Goal: Task Accomplishment & Management: Manage account settings

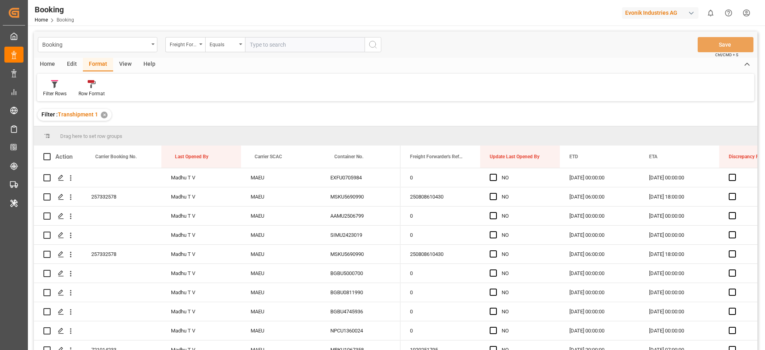
click at [121, 68] on div "View" at bounding box center [125, 65] width 24 height 14
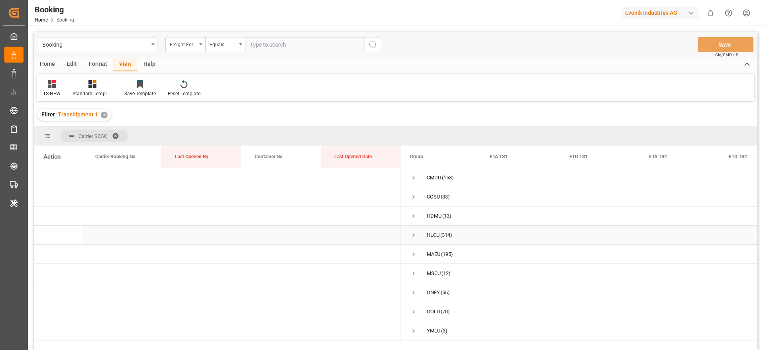
scroll to position [60, 0]
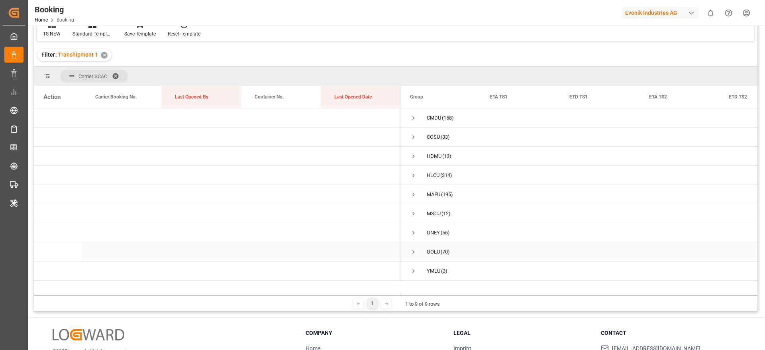
click at [409, 252] on div "OOLU (70)" at bounding box center [440, 251] width 80 height 19
click at [412, 253] on span "Press SPACE to select this row." at bounding box center [413, 251] width 7 height 7
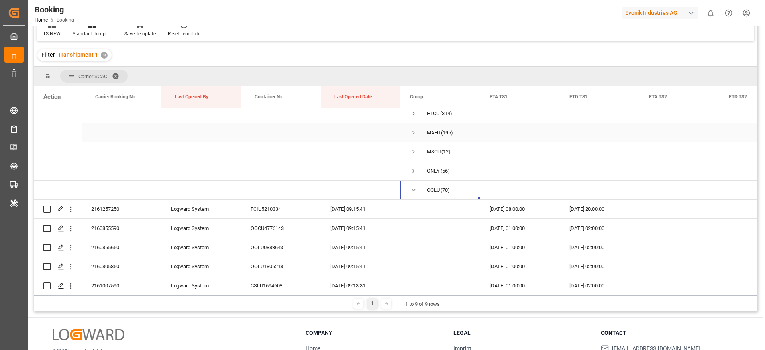
scroll to position [120, 0]
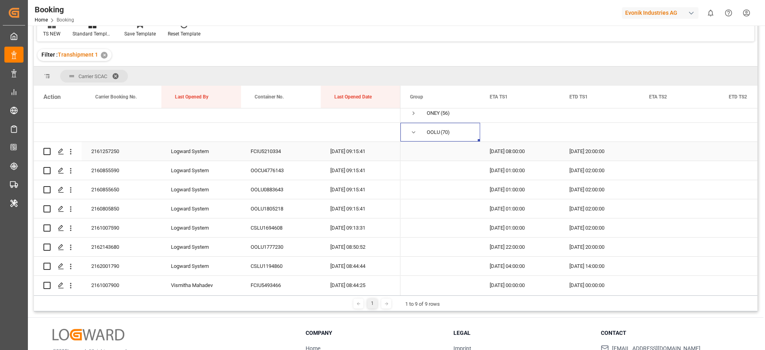
click at [123, 155] on div "2161257250" at bounding box center [122, 151] width 80 height 19
click at [547, 98] on span at bounding box center [546, 96] width 7 height 7
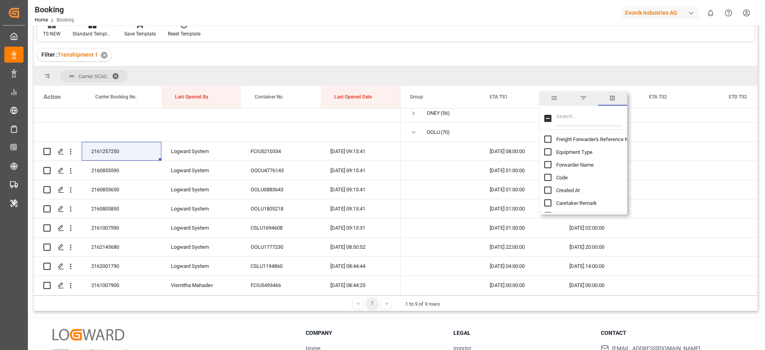
click at [573, 112] on input "Filter Columns Input" at bounding box center [589, 118] width 66 height 16
type input "update"
click at [576, 165] on span "Update Last Opened By" at bounding box center [582, 165] width 53 height 6
checkbox input "false"
checkbox input "true"
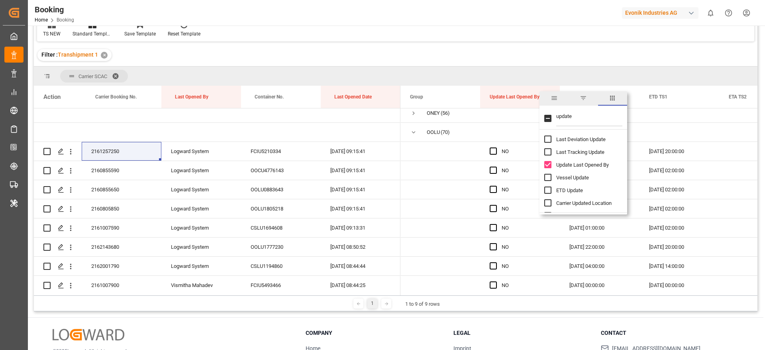
click at [541, 42] on div "Booking Freight Forwarder's Reference No. Equals Save Ctrl/CMD + S Home Edit Fo…" at bounding box center [395, 141] width 723 height 339
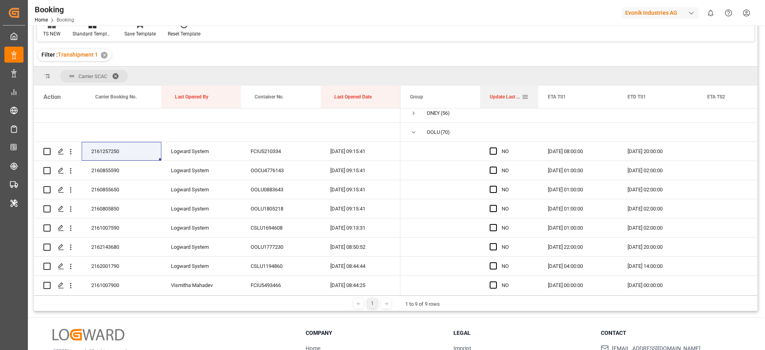
drag, startPoint x: 559, startPoint y: 99, endPoint x: 516, endPoint y: 118, distance: 47.2
click at [533, 108] on div "Action Carrier Booking No. Last Opened By Container No. NO" at bounding box center [395, 191] width 723 height 210
click at [492, 151] on span "Press SPACE to select this row." at bounding box center [493, 150] width 7 height 7
click at [496, 147] on input "Press SPACE to select this row." at bounding box center [496, 147] width 0 height 0
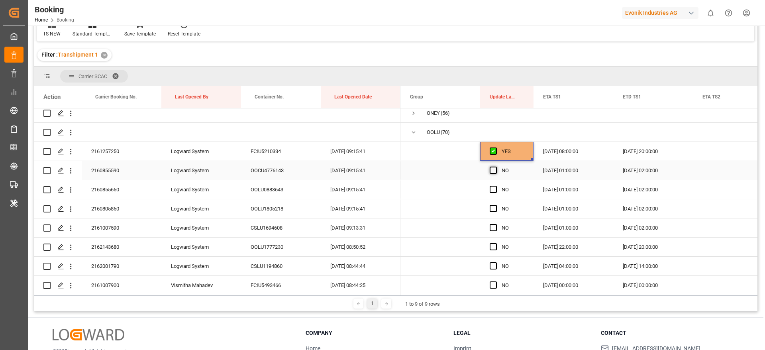
click at [492, 170] on span "Press SPACE to select this row." at bounding box center [493, 170] width 7 height 7
click at [496, 167] on input "Press SPACE to select this row." at bounding box center [496, 167] width 0 height 0
click at [491, 189] on span "Press SPACE to select this row." at bounding box center [493, 189] width 7 height 7
click at [496, 186] on input "Press SPACE to select this row." at bounding box center [496, 186] width 0 height 0
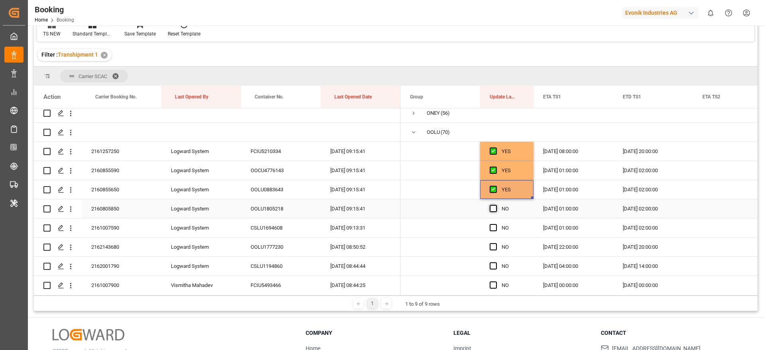
click at [491, 209] on span "Press SPACE to select this row." at bounding box center [493, 208] width 7 height 7
click at [496, 205] on input "Press SPACE to select this row." at bounding box center [496, 205] width 0 height 0
click at [493, 229] on span "Press SPACE to select this row." at bounding box center [493, 227] width 7 height 7
click at [496, 224] on input "Press SPACE to select this row." at bounding box center [496, 224] width 0 height 0
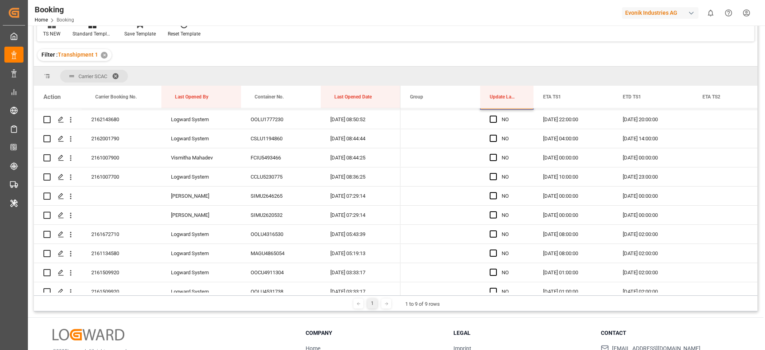
scroll to position [231, 0]
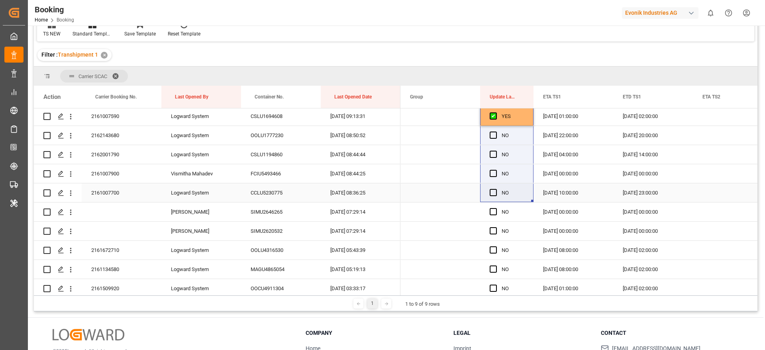
drag, startPoint x: 531, startPoint y: 235, endPoint x: 506, endPoint y: 183, distance: 58.3
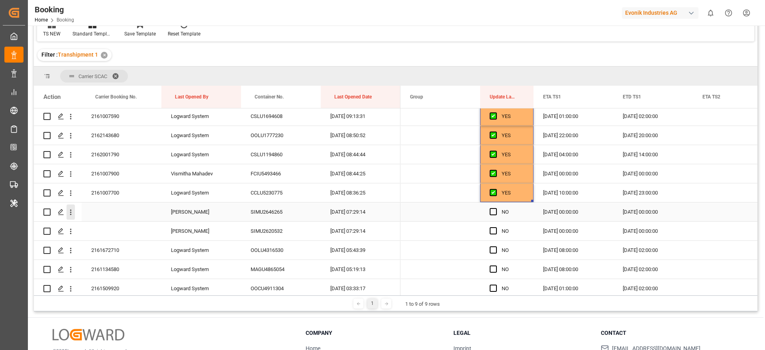
click at [70, 212] on icon "open menu" at bounding box center [71, 212] width 8 height 8
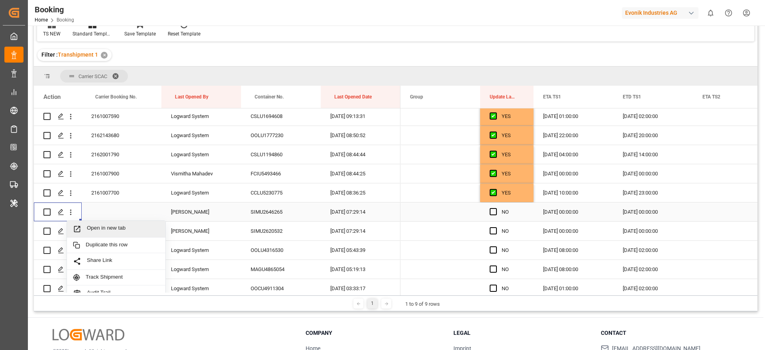
click at [127, 227] on span "Open in new tab" at bounding box center [123, 229] width 73 height 8
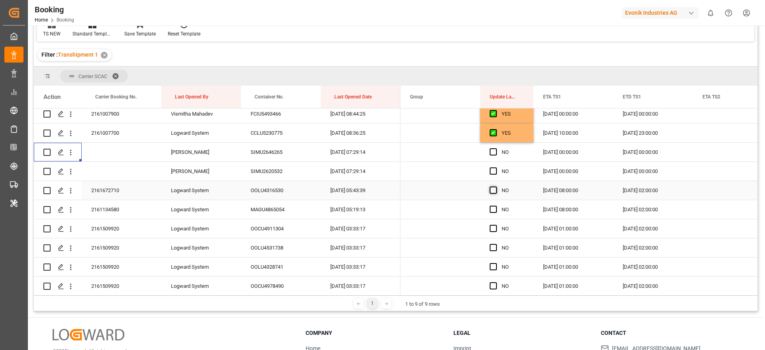
click at [493, 190] on span "Press SPACE to select this row." at bounding box center [493, 189] width 7 height 7
click at [496, 186] on input "Press SPACE to select this row." at bounding box center [496, 186] width 0 height 0
click at [493, 206] on span "Press SPACE to select this row." at bounding box center [493, 209] width 7 height 7
click at [496, 206] on input "Press SPACE to select this row." at bounding box center [496, 206] width 0 height 0
click at [493, 225] on div "Press SPACE to select this row." at bounding box center [496, 229] width 12 height 18
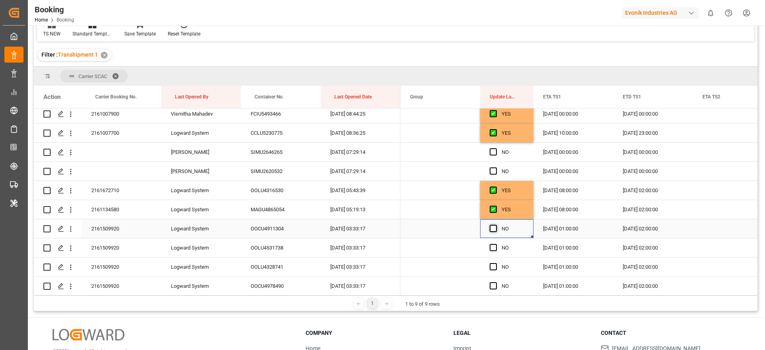
click at [493, 228] on span "Press SPACE to select this row." at bounding box center [493, 228] width 7 height 7
click at [496, 225] on input "Press SPACE to select this row." at bounding box center [496, 225] width 0 height 0
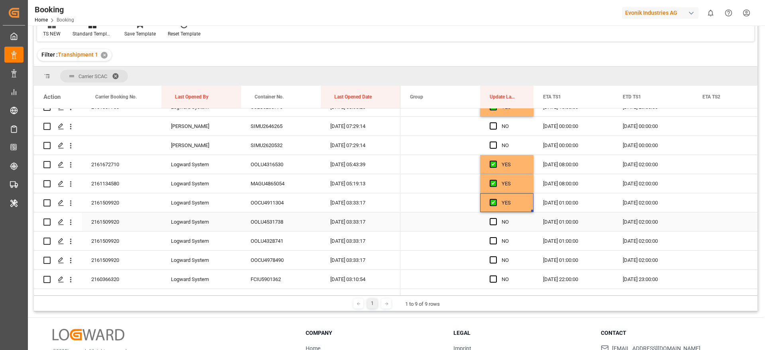
scroll to position [351, 0]
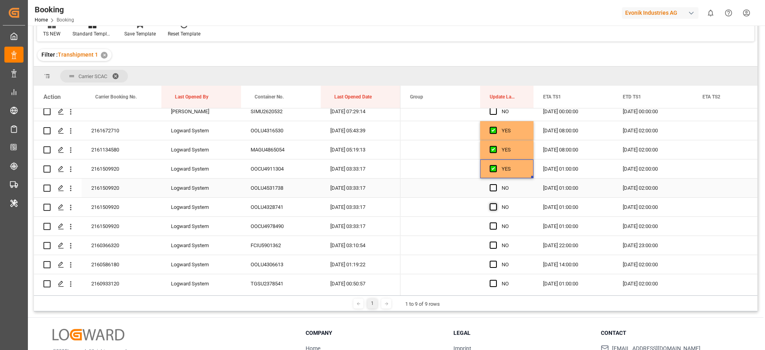
click at [492, 190] on span "Press SPACE to select this row." at bounding box center [493, 187] width 7 height 7
click at [496, 184] on input "Press SPACE to select this row." at bounding box center [496, 184] width 0 height 0
click at [494, 208] on span "Press SPACE to select this row." at bounding box center [493, 206] width 7 height 7
click at [496, 203] on input "Press SPACE to select this row." at bounding box center [496, 203] width 0 height 0
click at [494, 229] on div "Press SPACE to select this row." at bounding box center [496, 226] width 12 height 18
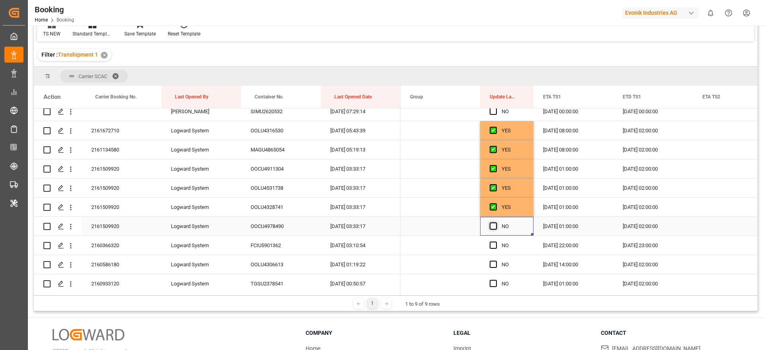
click at [495, 223] on span "Press SPACE to select this row." at bounding box center [493, 225] width 7 height 7
click at [496, 222] on input "Press SPACE to select this row." at bounding box center [496, 222] width 0 height 0
click at [495, 247] on span "Press SPACE to select this row." at bounding box center [493, 244] width 7 height 7
click at [496, 241] on input "Press SPACE to select this row." at bounding box center [496, 241] width 0 height 0
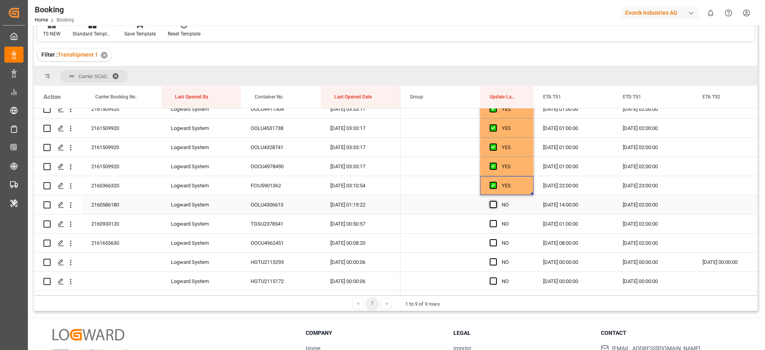
click at [494, 206] on span "Press SPACE to select this row." at bounding box center [493, 204] width 7 height 7
click at [496, 201] on input "Press SPACE to select this row." at bounding box center [496, 201] width 0 height 0
click at [494, 219] on div "Press SPACE to select this row." at bounding box center [496, 224] width 12 height 18
click at [496, 240] on span "Press SPACE to select this row." at bounding box center [493, 242] width 7 height 7
click at [496, 239] on input "Press SPACE to select this row." at bounding box center [496, 239] width 0 height 0
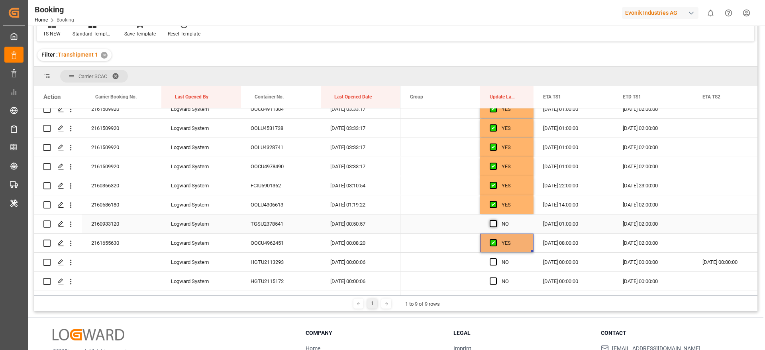
click at [493, 222] on span "Press SPACE to select this row." at bounding box center [493, 223] width 7 height 7
click at [496, 220] on input "Press SPACE to select this row." at bounding box center [496, 220] width 0 height 0
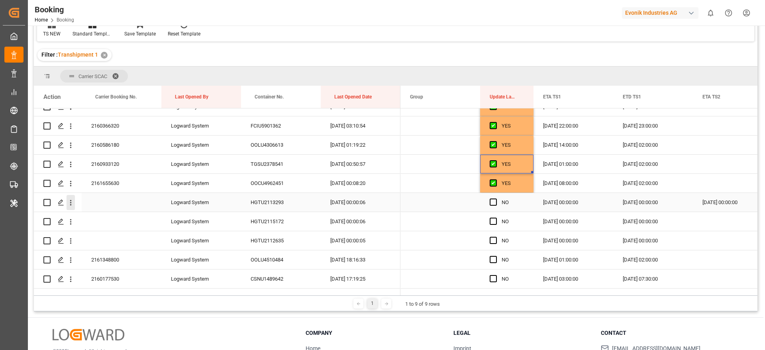
click at [70, 206] on icon "open menu" at bounding box center [71, 202] width 8 height 8
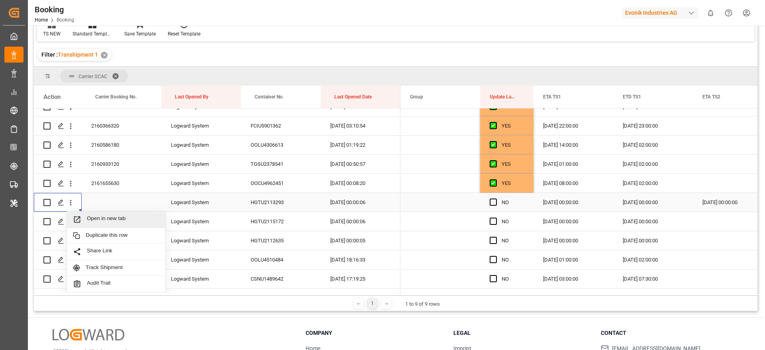
click at [121, 214] on div "Open in new tab" at bounding box center [116, 219] width 98 height 17
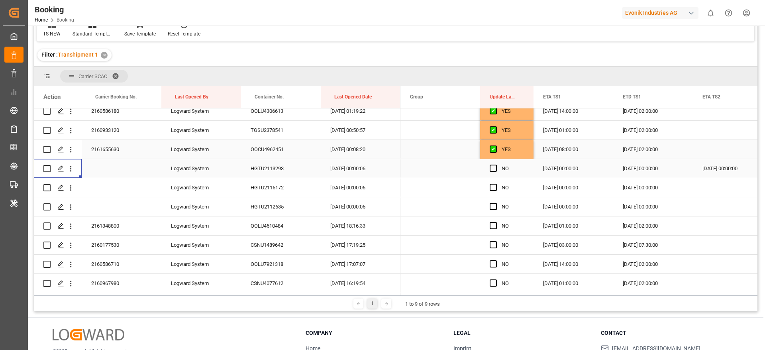
scroll to position [530, 0]
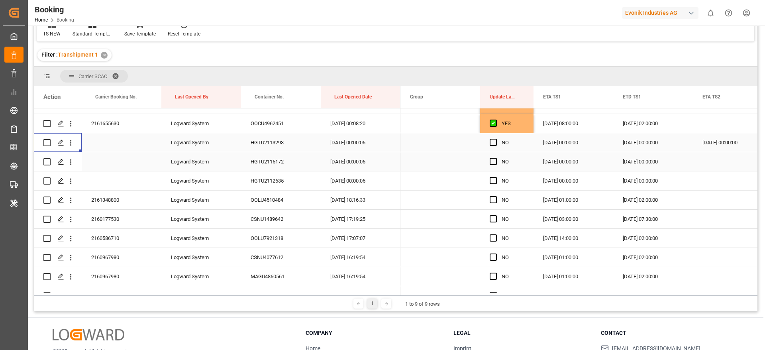
click at [269, 157] on div "HGTU2115172" at bounding box center [281, 161] width 80 height 19
click at [493, 163] on span "Press SPACE to select this row." at bounding box center [493, 161] width 7 height 7
click at [496, 158] on input "Press SPACE to select this row." at bounding box center [496, 158] width 0 height 0
click at [492, 182] on span "Press SPACE to select this row." at bounding box center [493, 180] width 7 height 7
click at [496, 177] on input "Press SPACE to select this row." at bounding box center [496, 177] width 0 height 0
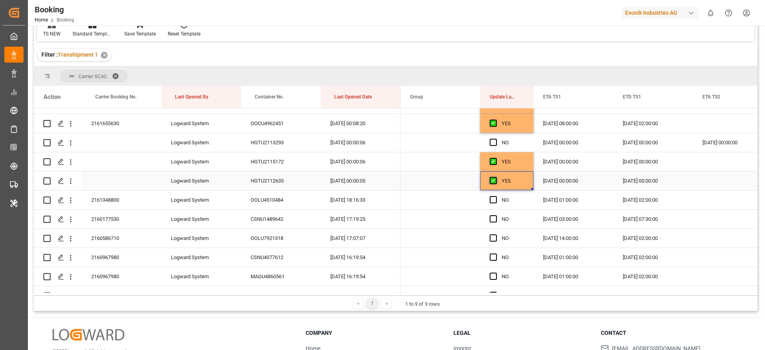
scroll to position [590, 0]
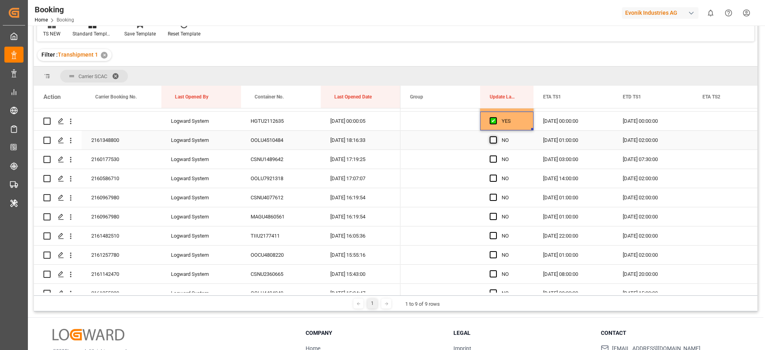
click at [494, 142] on span "Press SPACE to select this row." at bounding box center [493, 139] width 7 height 7
click at [496, 136] on input "Press SPACE to select this row." at bounding box center [496, 136] width 0 height 0
click at [493, 165] on div "Press SPACE to select this row." at bounding box center [496, 159] width 12 height 18
click at [493, 159] on span "Press SPACE to select this row." at bounding box center [493, 158] width 7 height 7
click at [496, 155] on input "Press SPACE to select this row." at bounding box center [496, 155] width 0 height 0
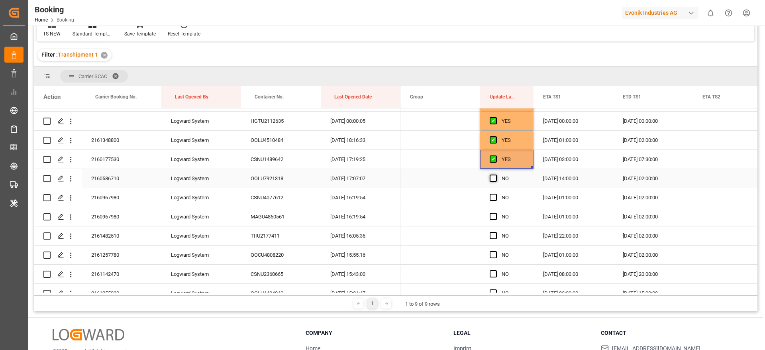
click at [492, 176] on span "Press SPACE to select this row." at bounding box center [493, 177] width 7 height 7
click at [496, 174] on input "Press SPACE to select this row." at bounding box center [496, 174] width 0 height 0
click at [493, 199] on span "Press SPACE to select this row." at bounding box center [493, 197] width 7 height 7
click at [496, 194] on input "Press SPACE to select this row." at bounding box center [496, 194] width 0 height 0
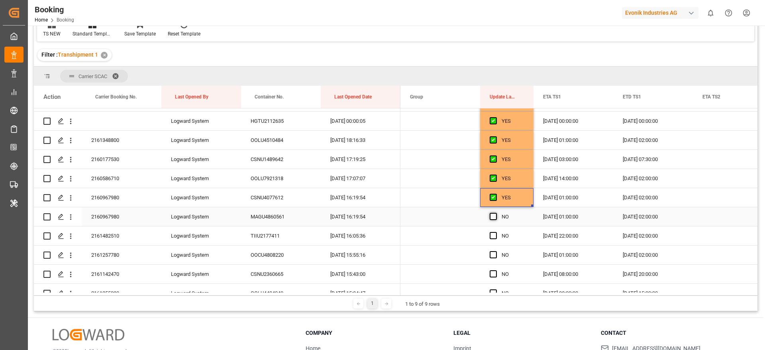
click at [493, 216] on span "Press SPACE to select this row." at bounding box center [493, 216] width 7 height 7
click at [496, 213] on input "Press SPACE to select this row." at bounding box center [496, 213] width 0 height 0
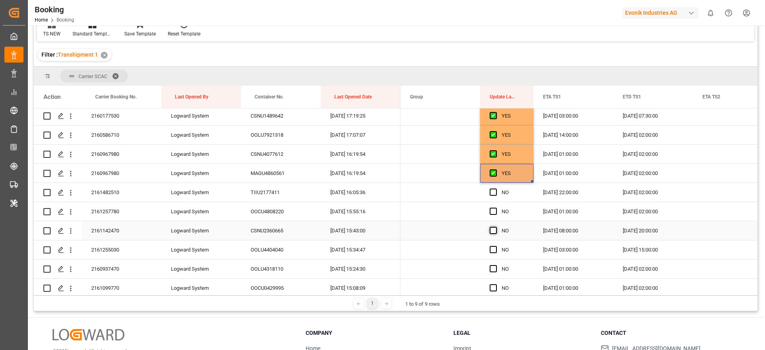
scroll to position [649, 0]
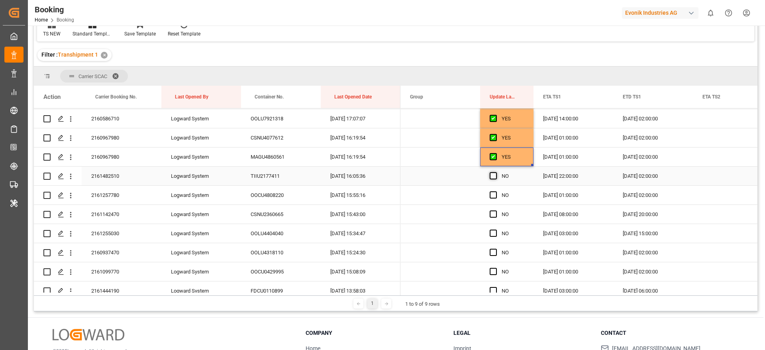
click at [494, 175] on span "Press SPACE to select this row." at bounding box center [493, 175] width 7 height 7
click at [496, 172] on input "Press SPACE to select this row." at bounding box center [496, 172] width 0 height 0
click at [491, 196] on span "Press SPACE to select this row." at bounding box center [493, 194] width 7 height 7
click at [496, 191] on input "Press SPACE to select this row." at bounding box center [496, 191] width 0 height 0
click at [493, 214] on span "Press SPACE to select this row." at bounding box center [493, 213] width 7 height 7
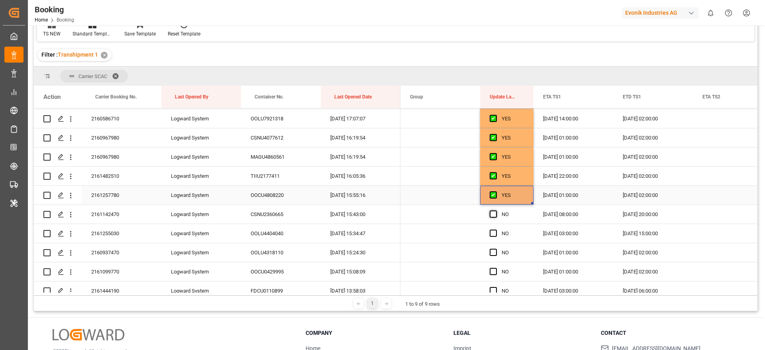
click at [496, 210] on input "Press SPACE to select this row." at bounding box center [496, 210] width 0 height 0
click at [494, 233] on span "Press SPACE to select this row." at bounding box center [493, 232] width 7 height 7
click at [496, 229] on input "Press SPACE to select this row." at bounding box center [496, 229] width 0 height 0
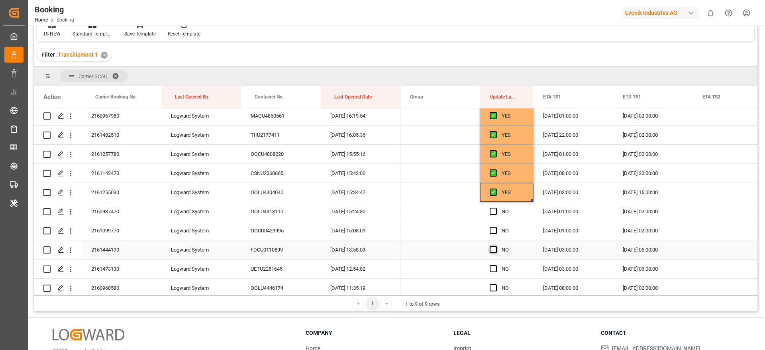
scroll to position [709, 0]
click at [492, 195] on span "Press SPACE to select this row." at bounding box center [493, 192] width 7 height 7
click at [496, 189] on input "Press SPACE to select this row." at bounding box center [496, 189] width 0 height 0
click at [492, 216] on div "Press SPACE to select this row." at bounding box center [496, 212] width 12 height 18
click at [491, 211] on span "Press SPACE to select this row." at bounding box center [493, 211] width 7 height 7
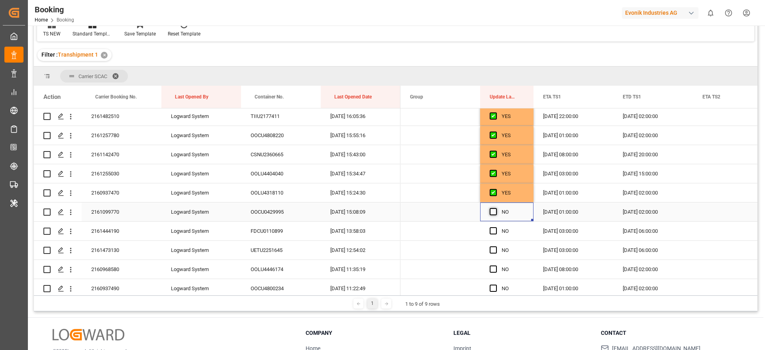
click at [496, 208] on input "Press SPACE to select this row." at bounding box center [496, 208] width 0 height 0
click at [491, 229] on span "Press SPACE to select this row." at bounding box center [493, 230] width 7 height 7
click at [496, 227] on input "Press SPACE to select this row." at bounding box center [496, 227] width 0 height 0
click at [494, 252] on span "Press SPACE to select this row." at bounding box center [493, 249] width 7 height 7
click at [496, 246] on input "Press SPACE to select this row." at bounding box center [496, 246] width 0 height 0
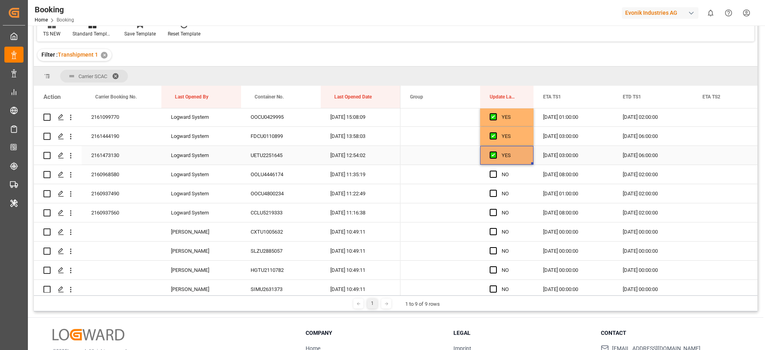
scroll to position [829, 0]
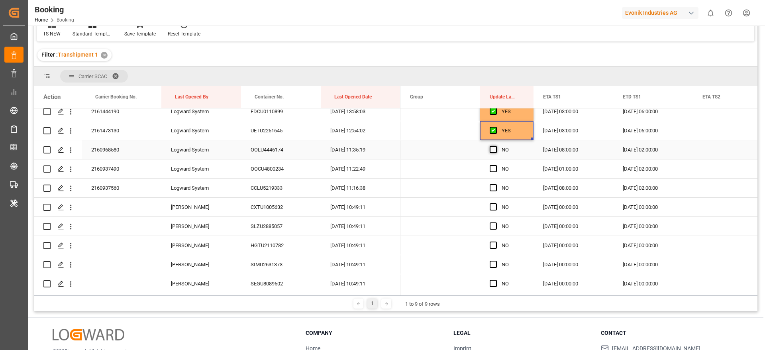
click at [490, 147] on span "Press SPACE to select this row." at bounding box center [493, 149] width 7 height 7
click at [496, 146] on input "Press SPACE to select this row." at bounding box center [496, 146] width 0 height 0
click at [493, 167] on span "Press SPACE to select this row." at bounding box center [493, 168] width 7 height 7
click at [496, 165] on input "Press SPACE to select this row." at bounding box center [496, 165] width 0 height 0
click at [491, 188] on span "Press SPACE to select this row." at bounding box center [493, 187] width 7 height 7
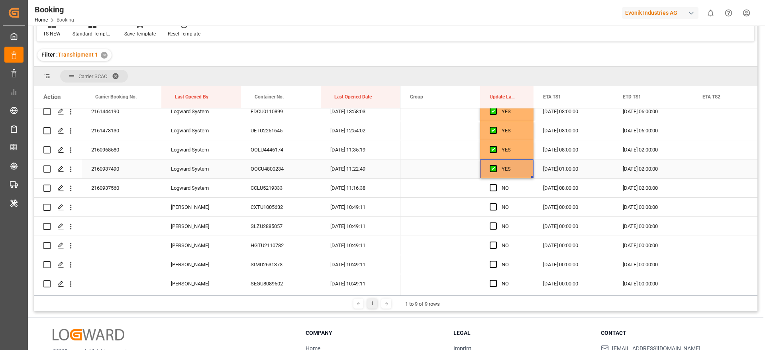
click at [496, 184] on input "Press SPACE to select this row." at bounding box center [496, 184] width 0 height 0
click at [492, 207] on span "Press SPACE to select this row." at bounding box center [493, 206] width 7 height 7
click at [496, 203] on input "Press SPACE to select this row." at bounding box center [496, 203] width 0 height 0
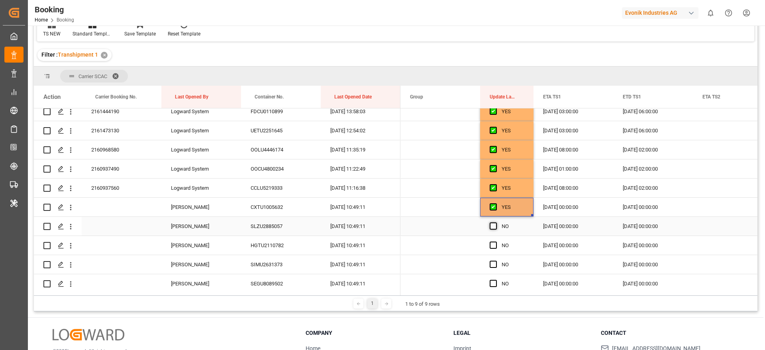
click at [490, 223] on span "Press SPACE to select this row." at bounding box center [493, 225] width 7 height 7
click at [496, 222] on input "Press SPACE to select this row." at bounding box center [496, 222] width 0 height 0
click at [491, 247] on span "Press SPACE to select this row." at bounding box center [493, 244] width 7 height 7
click at [496, 241] on input "Press SPACE to select this row." at bounding box center [496, 241] width 0 height 0
click at [492, 270] on div "Press SPACE to select this row." at bounding box center [496, 264] width 12 height 18
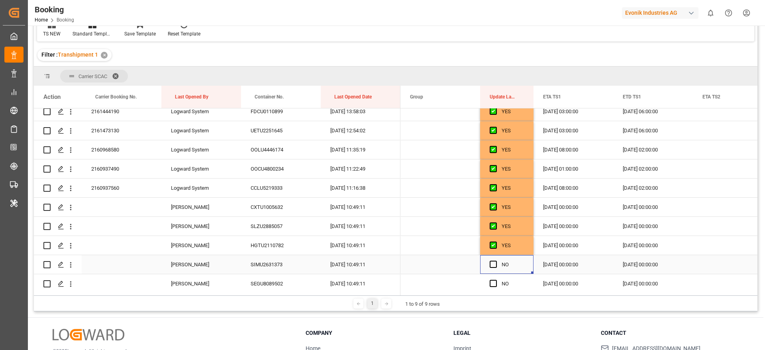
scroll to position [888, 0]
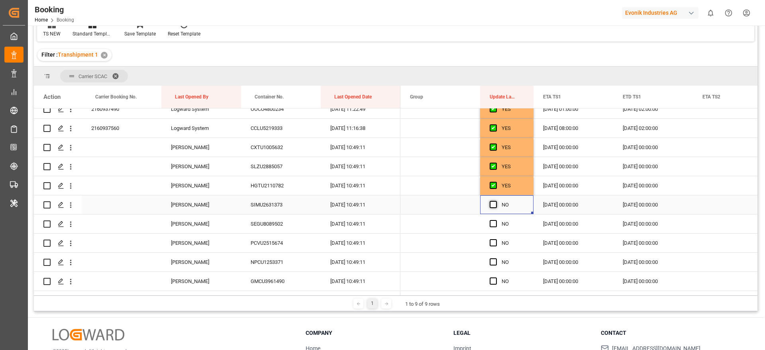
click at [493, 204] on span "Press SPACE to select this row." at bounding box center [493, 204] width 7 height 7
click at [496, 201] on input "Press SPACE to select this row." at bounding box center [496, 201] width 0 height 0
click at [493, 222] on span "Press SPACE to select this row." at bounding box center [493, 223] width 7 height 7
click at [496, 220] on input "Press SPACE to select this row." at bounding box center [496, 220] width 0 height 0
click at [494, 242] on span "Press SPACE to select this row." at bounding box center [493, 242] width 7 height 7
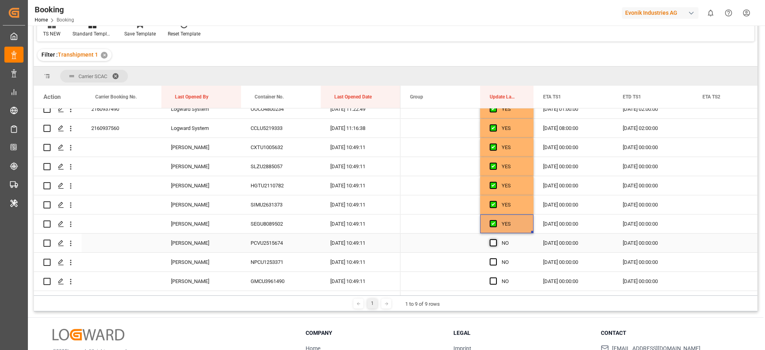
click at [496, 239] on input "Press SPACE to select this row." at bounding box center [496, 239] width 0 height 0
click at [494, 261] on span "Press SPACE to select this row." at bounding box center [493, 261] width 7 height 7
click at [496, 258] on input "Press SPACE to select this row." at bounding box center [496, 258] width 0 height 0
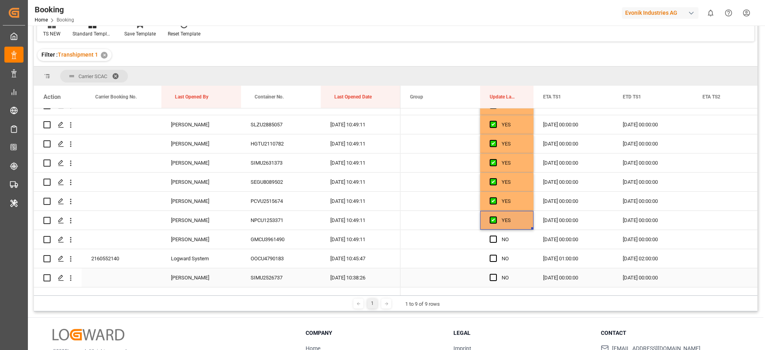
scroll to position [948, 0]
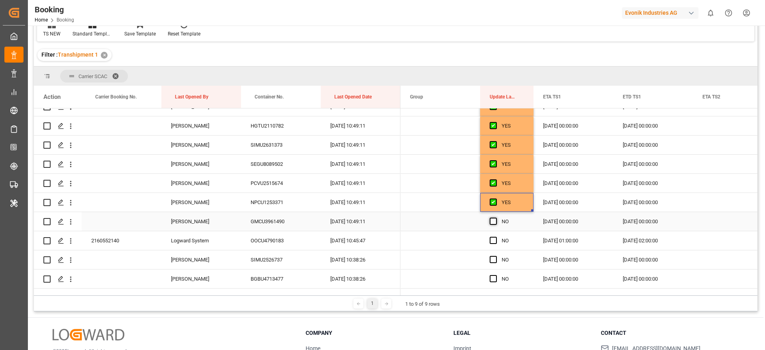
click at [491, 218] on span "Press SPACE to select this row." at bounding box center [493, 221] width 7 height 7
click at [496, 218] on input "Press SPACE to select this row." at bounding box center [496, 218] width 0 height 0
click at [492, 240] on span "Press SPACE to select this row." at bounding box center [493, 240] width 7 height 7
click at [496, 237] on input "Press SPACE to select this row." at bounding box center [496, 237] width 0 height 0
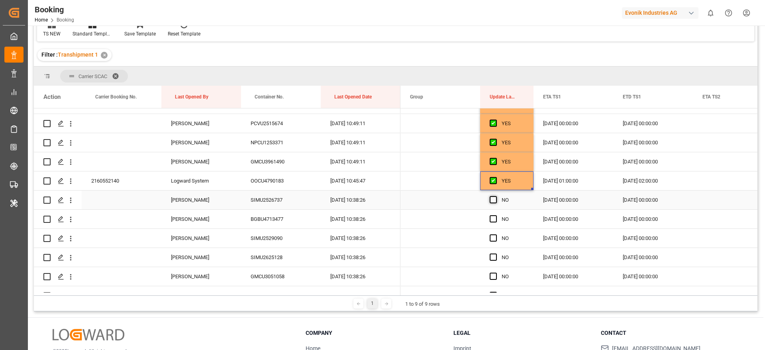
click at [493, 198] on span "Press SPACE to select this row." at bounding box center [493, 199] width 7 height 7
click at [496, 196] on input "Press SPACE to select this row." at bounding box center [496, 196] width 0 height 0
click at [493, 220] on span "Press SPACE to select this row." at bounding box center [493, 218] width 7 height 7
click at [496, 215] on input "Press SPACE to select this row." at bounding box center [496, 215] width 0 height 0
click at [493, 239] on span "Press SPACE to select this row." at bounding box center [493, 237] width 7 height 7
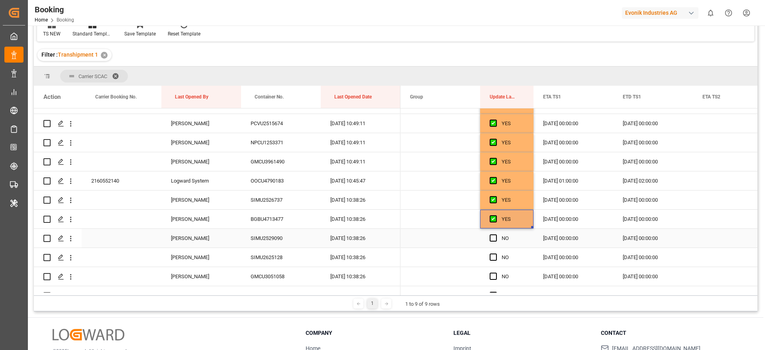
click at [496, 234] on input "Press SPACE to select this row." at bounding box center [496, 234] width 0 height 0
click at [494, 256] on span "Press SPACE to select this row." at bounding box center [493, 256] width 7 height 7
click at [496, 253] on input "Press SPACE to select this row." at bounding box center [496, 253] width 0 height 0
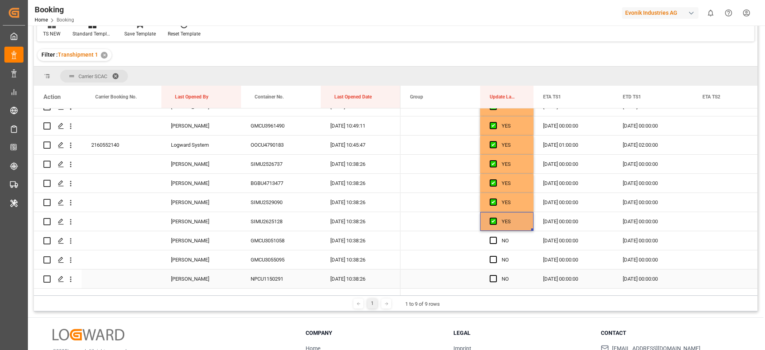
scroll to position [1068, 0]
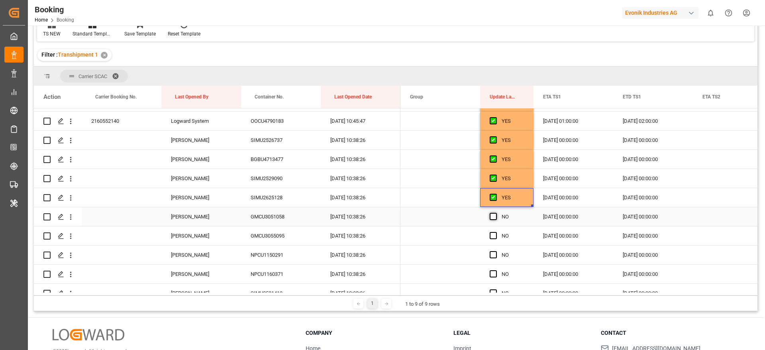
click at [492, 218] on span "Press SPACE to select this row." at bounding box center [493, 216] width 7 height 7
click at [496, 213] on input "Press SPACE to select this row." at bounding box center [496, 213] width 0 height 0
click at [492, 236] on span "Press SPACE to select this row." at bounding box center [493, 235] width 7 height 7
click at [496, 232] on input "Press SPACE to select this row." at bounding box center [496, 232] width 0 height 0
click at [492, 251] on span "Press SPACE to select this row." at bounding box center [493, 254] width 7 height 7
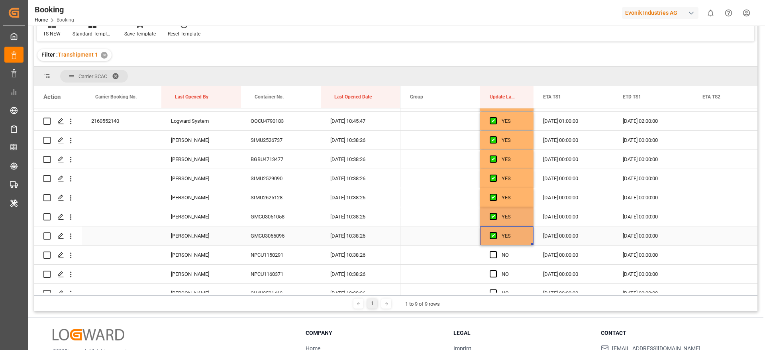
click at [496, 251] on input "Press SPACE to select this row." at bounding box center [496, 251] width 0 height 0
click at [494, 273] on span "Press SPACE to select this row." at bounding box center [493, 273] width 7 height 7
click at [496, 270] on input "Press SPACE to select this row." at bounding box center [496, 270] width 0 height 0
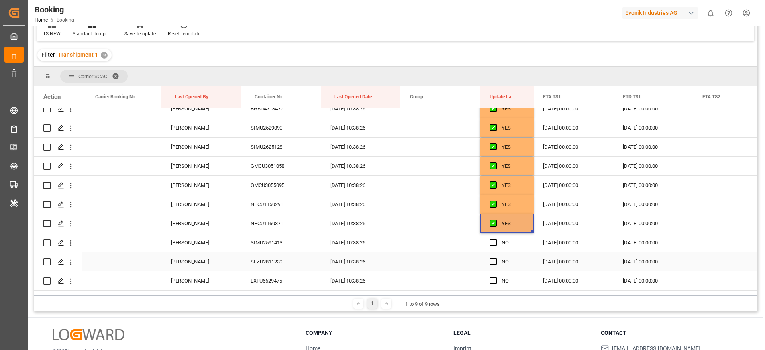
scroll to position [1127, 0]
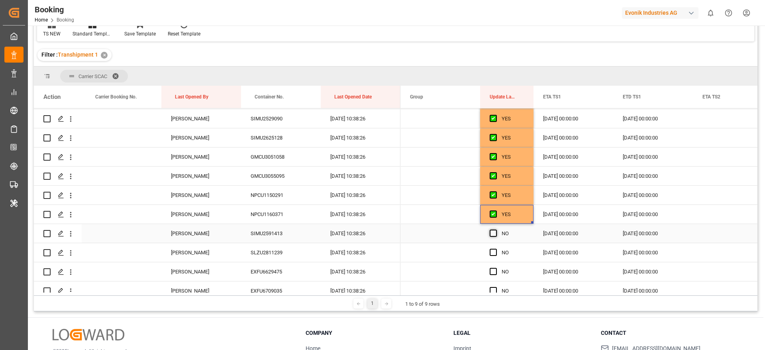
click at [494, 229] on span "Press SPACE to select this row." at bounding box center [493, 232] width 7 height 7
click at [496, 229] on input "Press SPACE to select this row." at bounding box center [496, 229] width 0 height 0
click at [493, 247] on div "Press SPACE to select this row." at bounding box center [496, 252] width 12 height 18
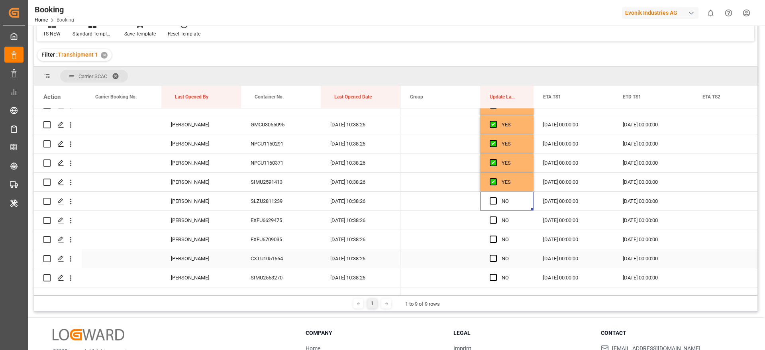
scroll to position [1187, 0]
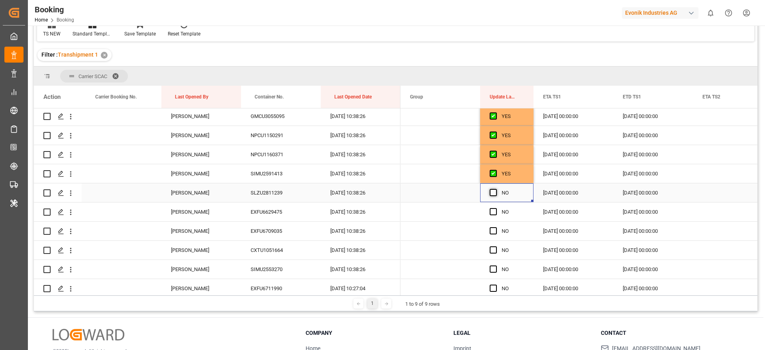
click at [494, 193] on span "Press SPACE to select this row." at bounding box center [493, 192] width 7 height 7
click at [496, 189] on input "Press SPACE to select this row." at bounding box center [496, 189] width 0 height 0
click at [495, 212] on span "Press SPACE to select this row." at bounding box center [493, 211] width 7 height 7
click at [496, 208] on input "Press SPACE to select this row." at bounding box center [496, 208] width 0 height 0
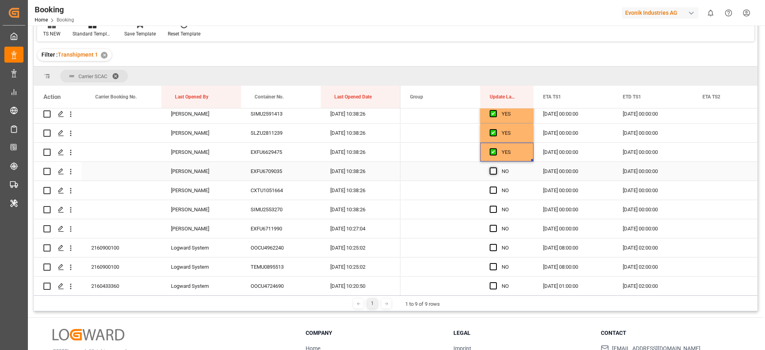
click at [494, 170] on span "Press SPACE to select this row." at bounding box center [493, 170] width 7 height 7
click at [496, 167] on input "Press SPACE to select this row." at bounding box center [496, 167] width 0 height 0
click at [491, 189] on span "Press SPACE to select this row." at bounding box center [493, 189] width 7 height 7
click at [496, 186] on input "Press SPACE to select this row." at bounding box center [496, 186] width 0 height 0
click at [489, 210] on div "NO" at bounding box center [506, 209] width 53 height 19
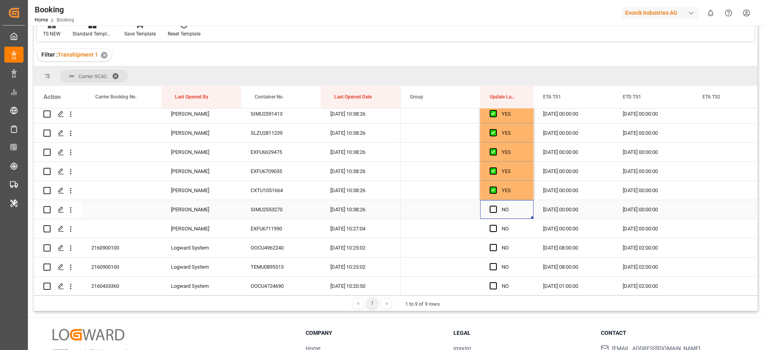
click at [489, 206] on div "NO" at bounding box center [506, 209] width 53 height 19
click at [492, 224] on div "Press SPACE to select this row." at bounding box center [496, 229] width 12 height 18
click at [494, 207] on span "Press SPACE to select this row." at bounding box center [493, 209] width 7 height 7
click at [496, 206] on input "Press SPACE to select this row." at bounding box center [496, 206] width 0 height 0
click at [494, 232] on div "Press SPACE to select this row." at bounding box center [496, 229] width 12 height 18
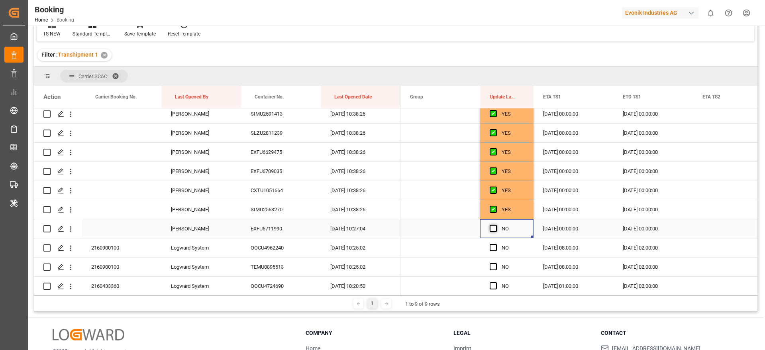
click at [494, 230] on span "Press SPACE to select this row." at bounding box center [493, 228] width 7 height 7
click at [496, 225] on input "Press SPACE to select this row." at bounding box center [496, 225] width 0 height 0
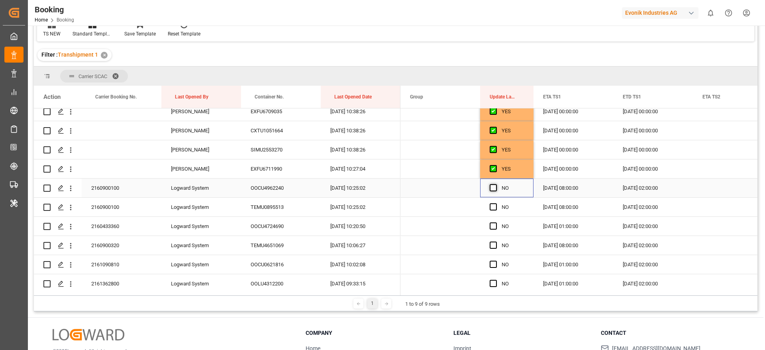
click at [493, 190] on span "Press SPACE to select this row." at bounding box center [493, 187] width 7 height 7
click at [496, 184] on input "Press SPACE to select this row." at bounding box center [496, 184] width 0 height 0
click at [494, 210] on span "Press SPACE to select this row." at bounding box center [493, 206] width 7 height 7
click at [496, 203] on input "Press SPACE to select this row." at bounding box center [496, 203] width 0 height 0
click at [494, 228] on span "Press SPACE to select this row." at bounding box center [493, 225] width 7 height 7
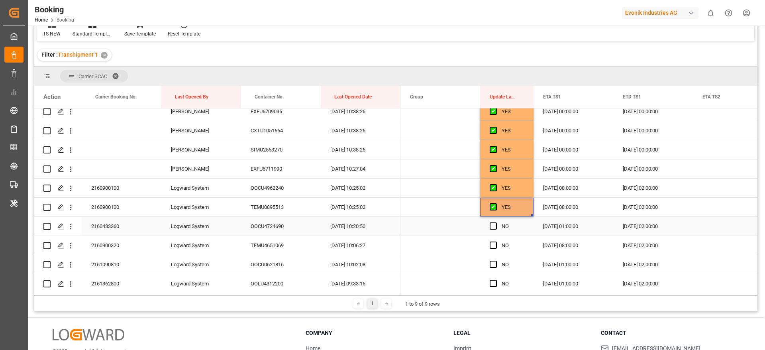
click at [496, 222] on input "Press SPACE to select this row." at bounding box center [496, 222] width 0 height 0
click at [493, 248] on span "Press SPACE to select this row." at bounding box center [493, 244] width 7 height 7
click at [496, 241] on input "Press SPACE to select this row." at bounding box center [496, 241] width 0 height 0
click at [492, 267] on span "Press SPACE to select this row." at bounding box center [493, 264] width 7 height 7
click at [496, 261] on input "Press SPACE to select this row." at bounding box center [496, 261] width 0 height 0
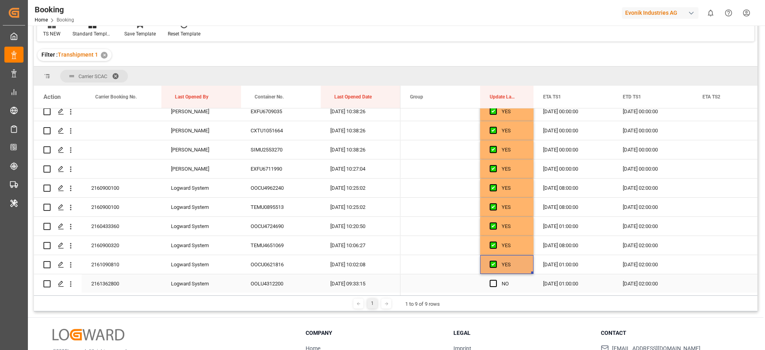
click at [492, 282] on span "Press SPACE to select this row." at bounding box center [493, 283] width 7 height 7
click at [496, 280] on input "Press SPACE to select this row." at bounding box center [496, 280] width 0 height 0
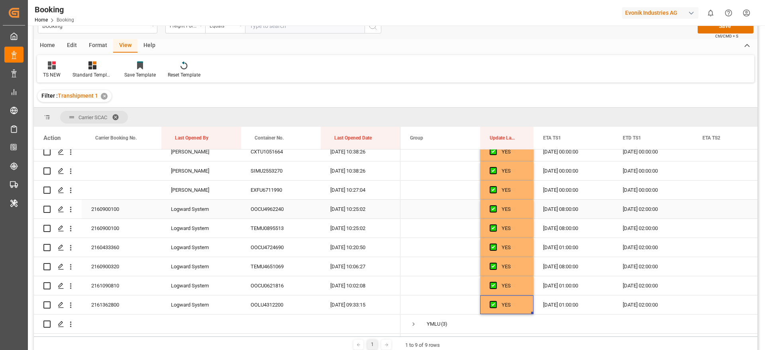
scroll to position [0, 0]
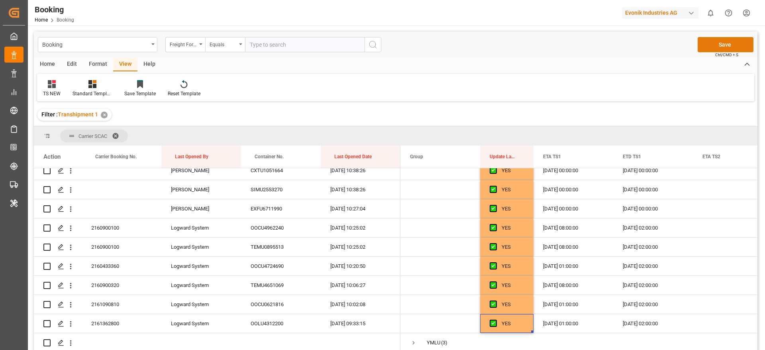
click at [731, 45] on button "Save" at bounding box center [726, 44] width 56 height 15
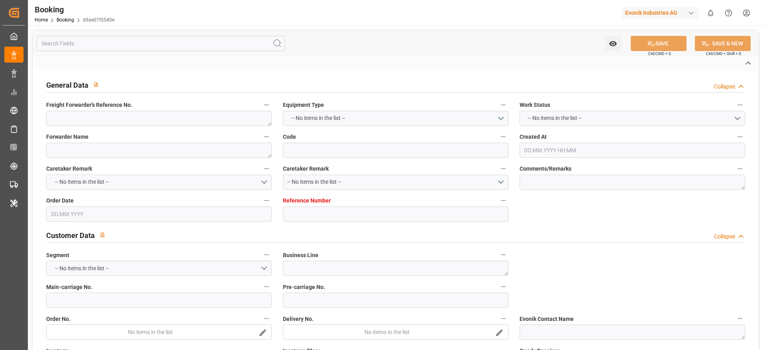
type textarea "0"
type textarea "Newport (TC Operator)"
type input "d9ae07f5540e"
type input "7001169326"
type textarea "SP-OA"
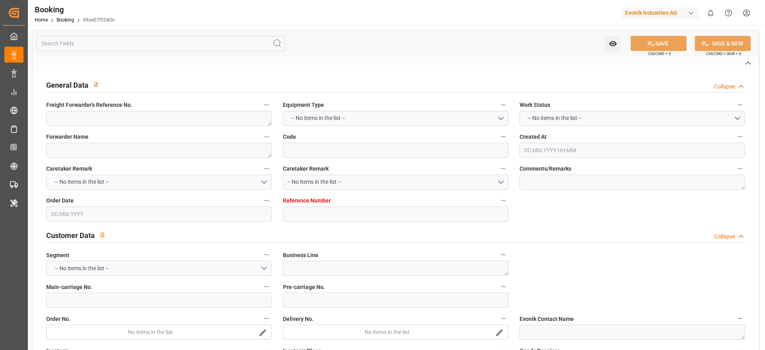
type input "7001169325"
type textarea "lina.kim@evonik.com"
type textarea "CIF"
type textarea "BUSAN"
type textarea "9"
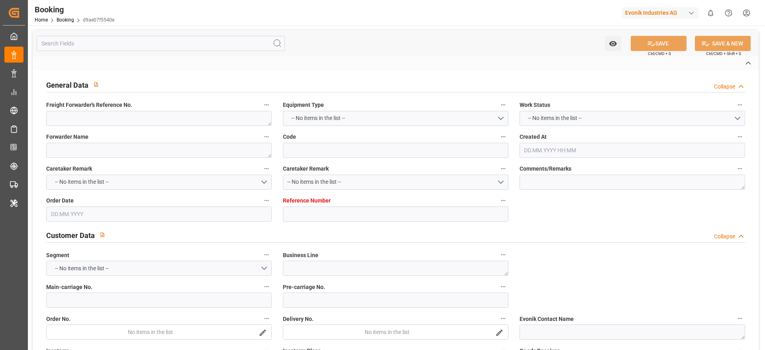
type textarea "Lauterbourg"
type textarea "SIMU2646265"
type input "CMA CGM SORBONNE"
type input "OOLU"
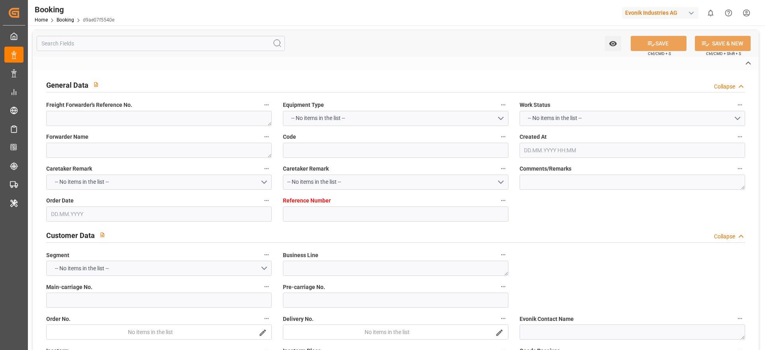
type input "Rotterdam"
type input "Busan"
type input "Shanghai"
type textarea "vesselName etd eta"
type textarea "INPUT_Evonik_Seeburger_IFTMIN_1002889330_20250624111847911.edi"
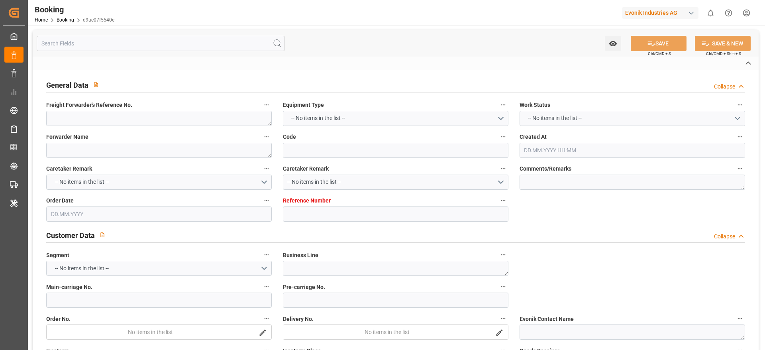
type textarea "NWC/UK North West Continent / UK_KRPUS_OOLU_SP-OA"
type textarea "INPUT_Evonik_Seeburger_IFTMIN_1002763645_20250515095945063.edi,INPUT_Evonik_See…"
type textarea "1002889330"
type textarea "[PERSON_NAME]"
type textarea "IFTMIN"
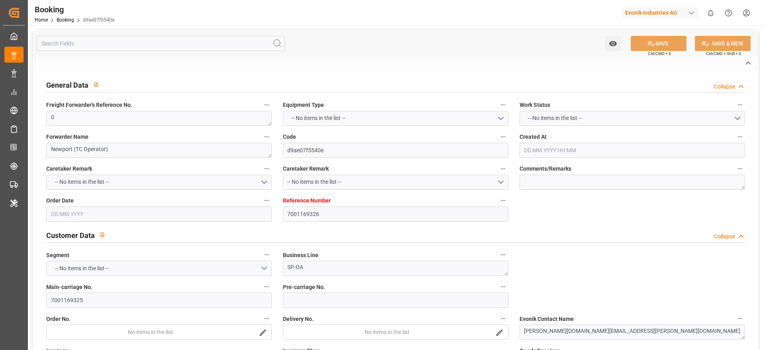
type textarea "a016N000000wVjnQAE"
type textarea "Yes"
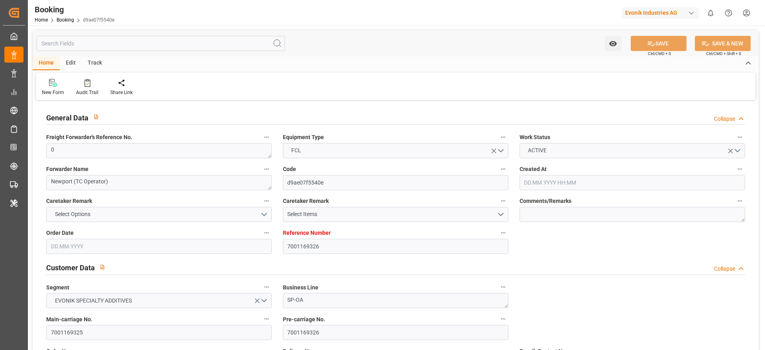
type input "7001169326"
type input "9839210"
type input "OOCL"
type input "Orient Overseas Container Line Ltd"
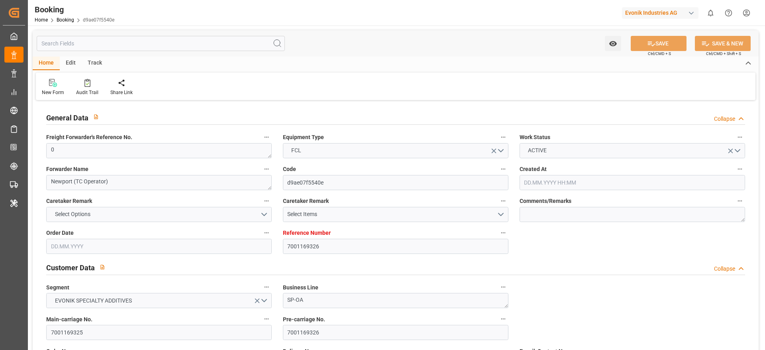
type input "NLRTM"
type input "KRPUS"
type input "76"
type input "CNSGH"
type input "46"
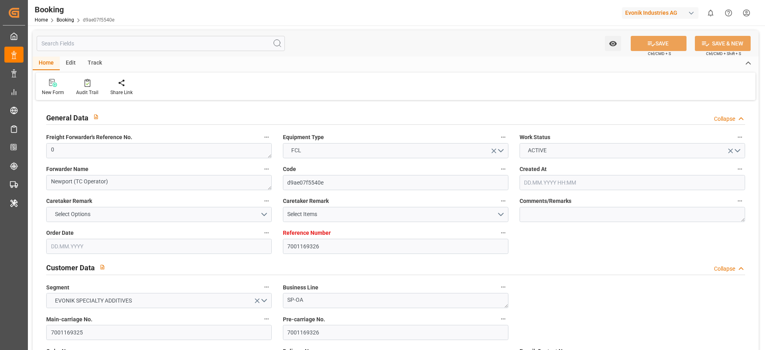
type input "0"
type input "-55"
type input "15.05.2025 08:03"
type input "15.05.2025"
type input "14.08.2025"
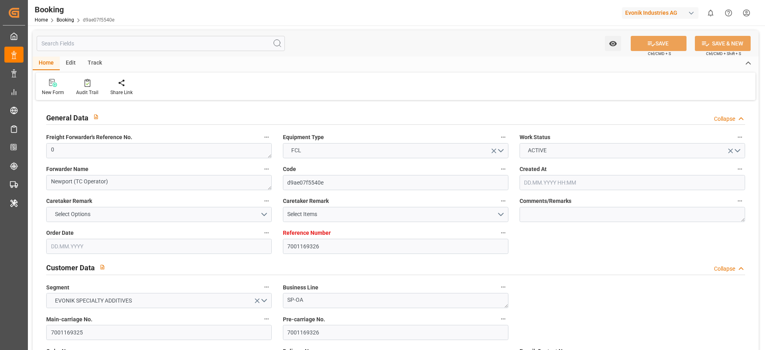
type input "06.06.2025"
type input "05.06.2025 00:00"
type input "06.06.2025 00:00"
type input "20.06.2025 00:00"
type input "14.06.2025 00:00"
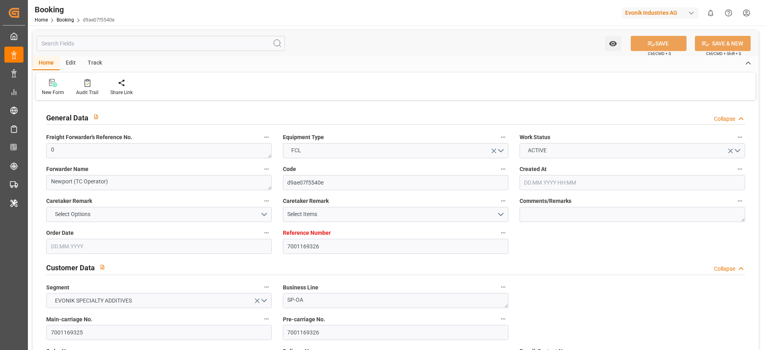
type input "19.06.2025 00:00"
type input "15.06.2025 00:00"
type input "02.09.2025 00:00"
type input "14.08.2025 00:00"
type input "14.08.2025"
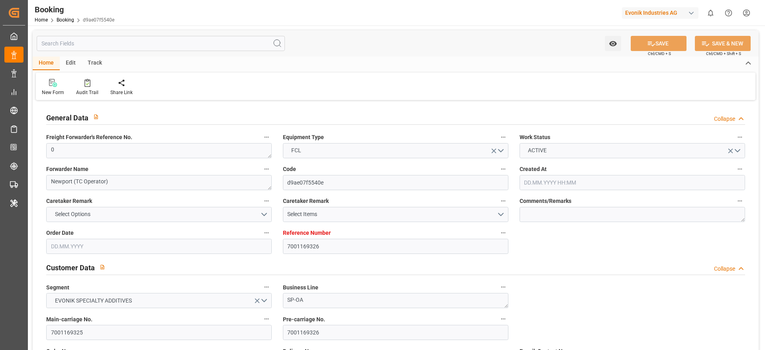
type input "03.09.2025 00:00"
type input "22.08.2025 00:00"
type input "15.08.2025 00:00"
type input "23.08.2025 00:00"
type input "01.09.2025 00:00"
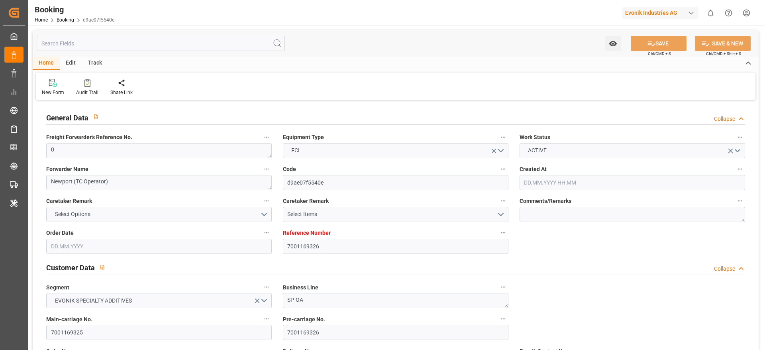
type input "25.08.2025 00:00"
type input "24.06.2025"
type input "03.09.2025 07:29"
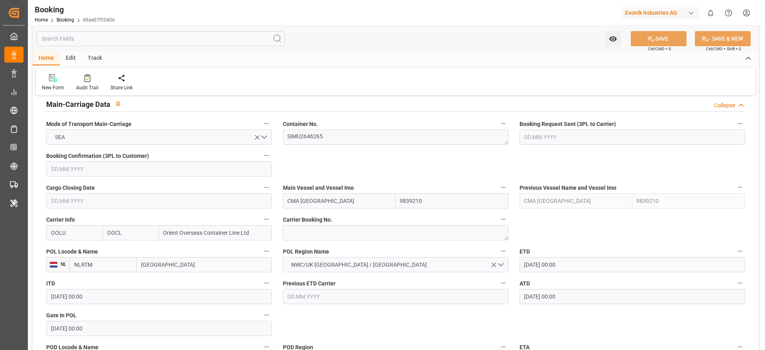
scroll to position [478, 0]
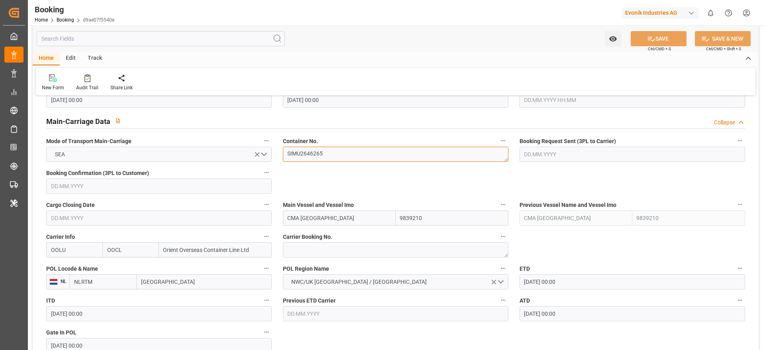
click at [325, 158] on textarea "SIMU2646265" at bounding box center [395, 154] width 225 height 15
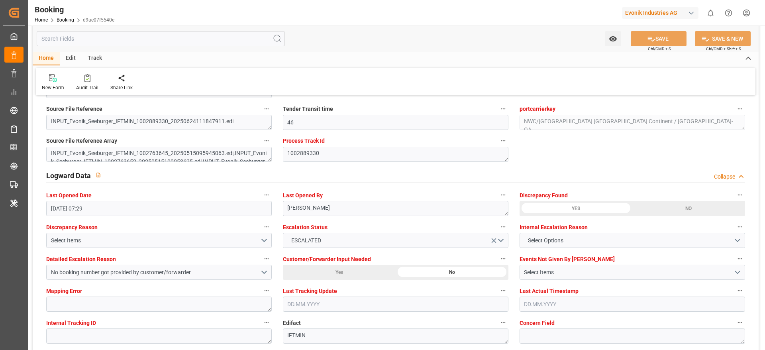
scroll to position [1434, 0]
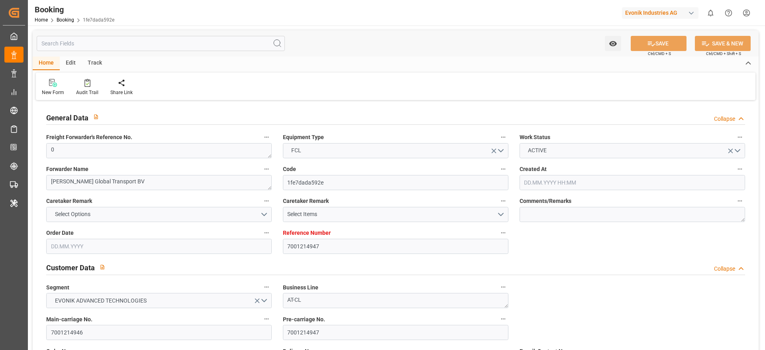
type input "7001214947"
type input "9935258"
type input "OOCL"
type input "Orient Overseas Container Line Ltd"
type input "NLRTM"
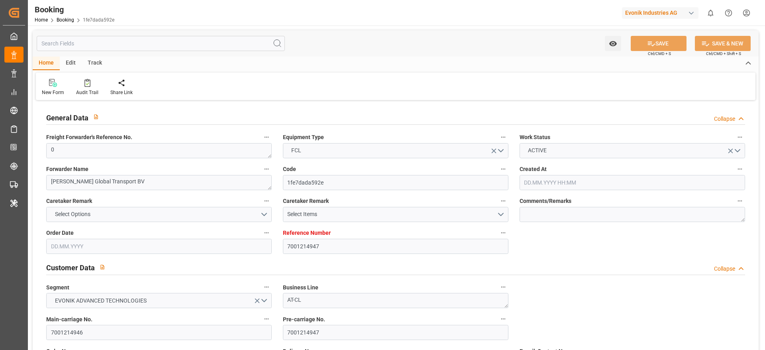
type input "JPNGO"
type input "MYPKG"
type input "SGSIN"
type input "0"
type input "07.07.2025 09:06"
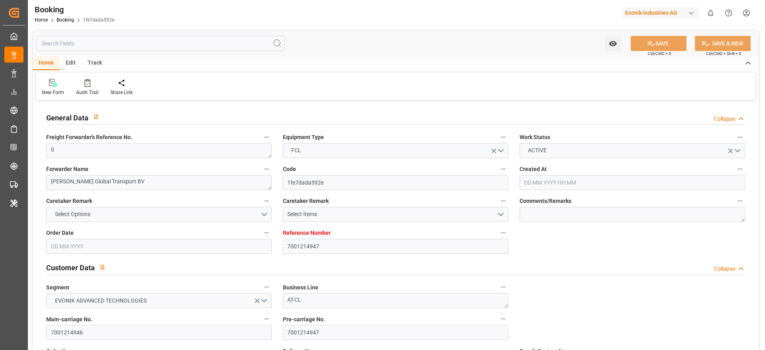
type input "07.07.2025"
type input "18.09.2025"
type input "18.07.2025"
type input "25.07.2025 00:00"
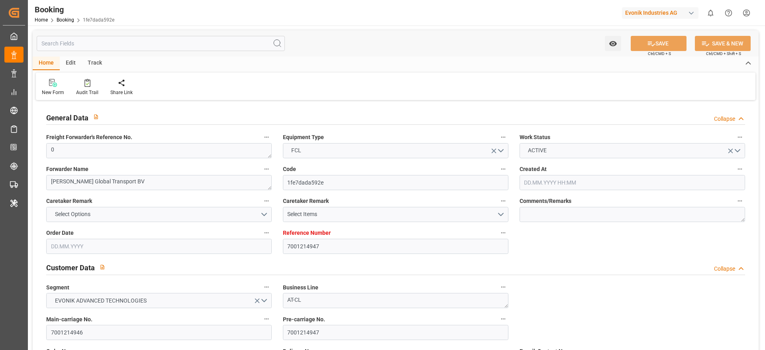
type input "25.07.2025 00:00"
type input "16.07.2025 00:00"
type input "19.09.2025 00:00"
type input "15.09.2025 00:00"
type input "20.08.2025 00:00"
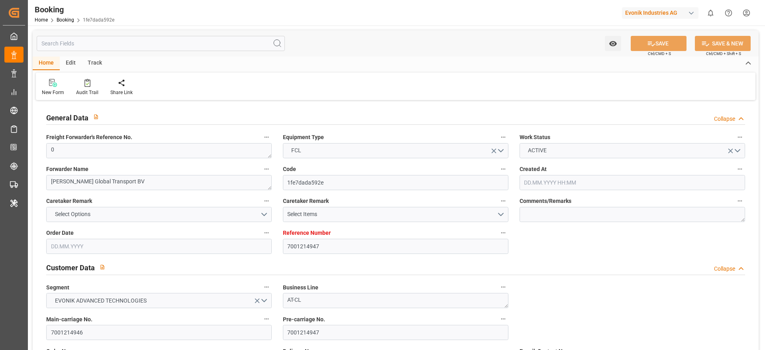
type input "20.08.2025 00:00"
type input "01.09.2025 00:00"
type input "04.09.2025 00:00"
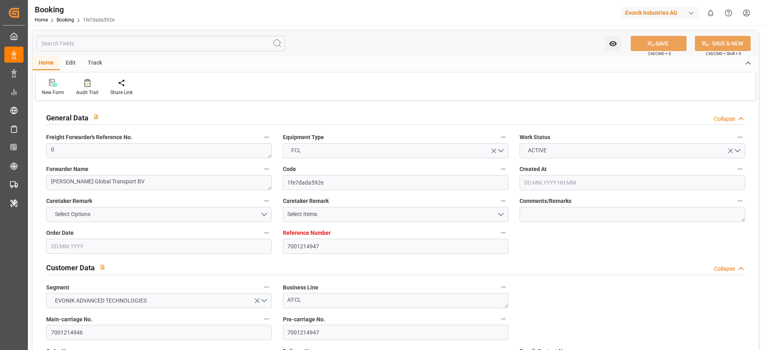
type input "01.09.2025 00:00"
type input "04.09.2025 00:00"
type input "01.09.2025 00:00"
type input "16.07.2025"
type input "03.09.2025 00:00"
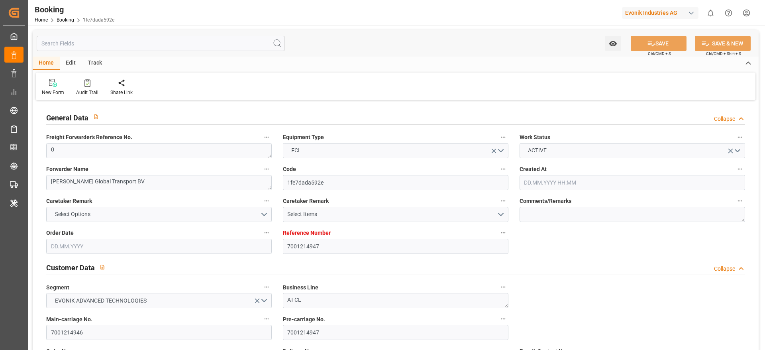
type input "03.09.2025"
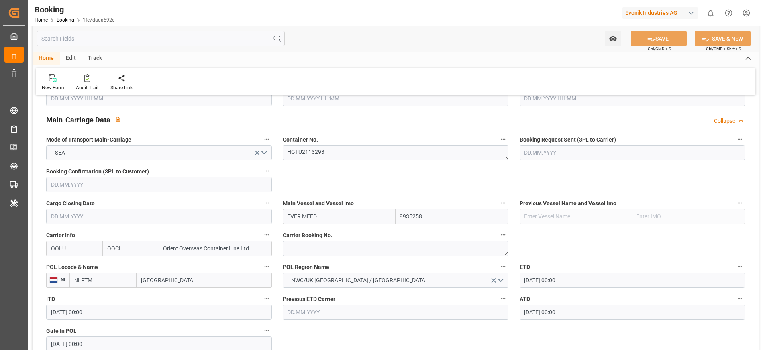
scroll to position [478, 0]
click at [329, 153] on textarea "HGTU2113293" at bounding box center [395, 154] width 225 height 15
click at [332, 157] on textarea "HGTU2113293" at bounding box center [395, 154] width 225 height 15
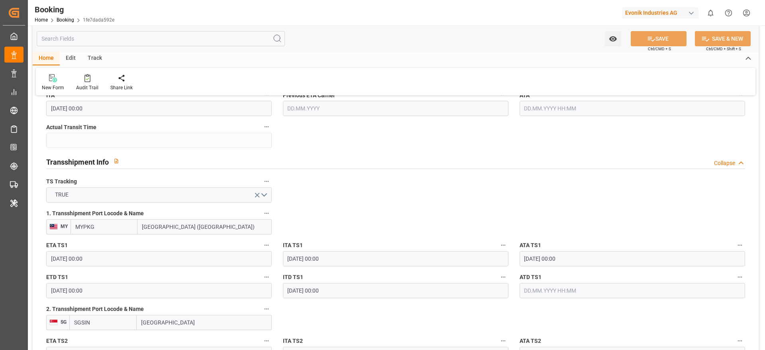
scroll to position [896, 0]
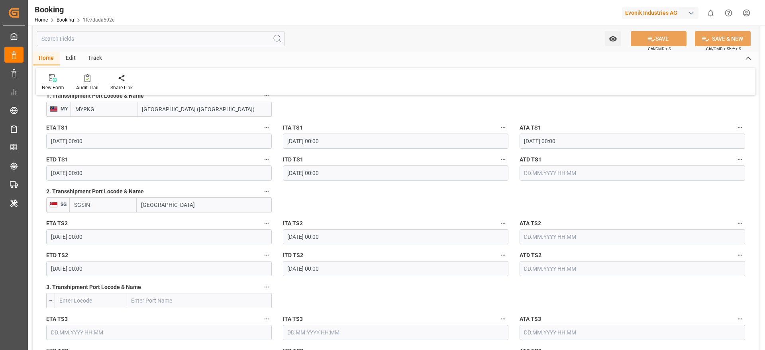
click at [115, 171] on input "01.09.2025 00:00" at bounding box center [158, 172] width 225 height 15
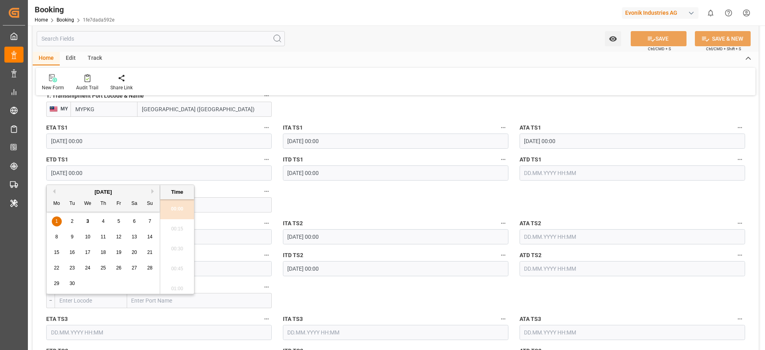
click at [130, 220] on div "6" at bounding box center [134, 222] width 10 height 10
type input "06.09.2025 00:00"
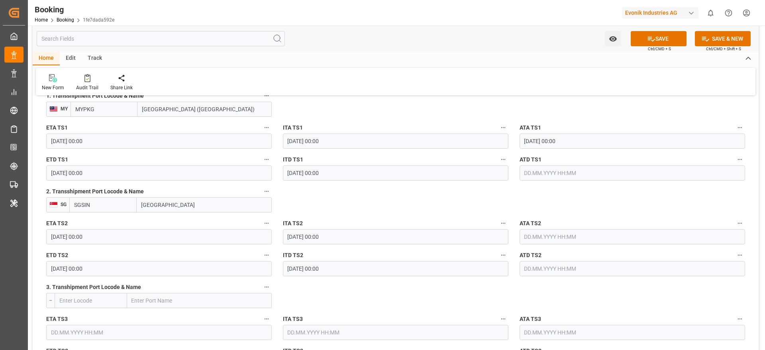
click at [125, 241] on input "04.09.2025 00:00" at bounding box center [158, 236] width 225 height 15
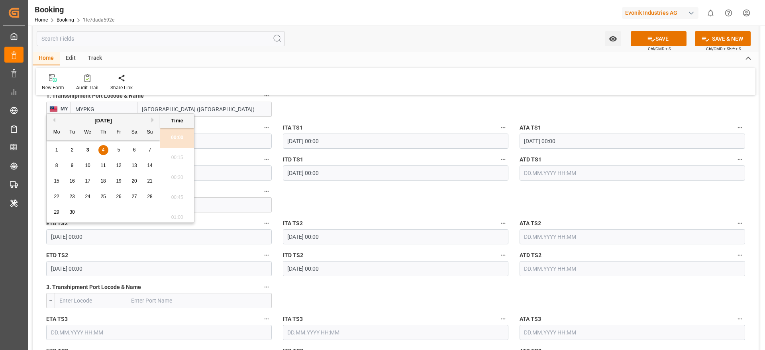
click at [149, 149] on span "7" at bounding box center [150, 150] width 3 height 6
type input "07.09.2025 00:00"
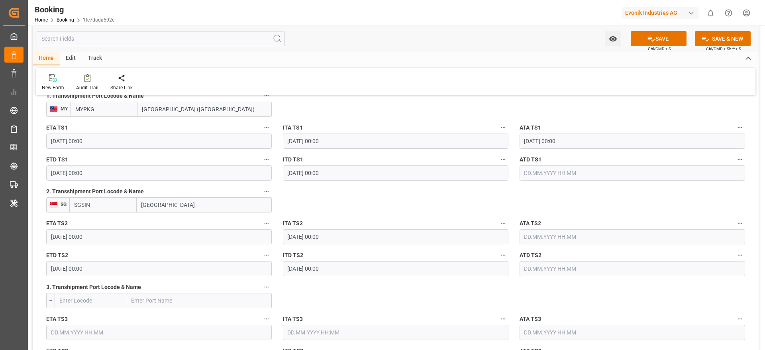
click at [99, 269] on input "04.09.2025 00:00" at bounding box center [158, 268] width 225 height 15
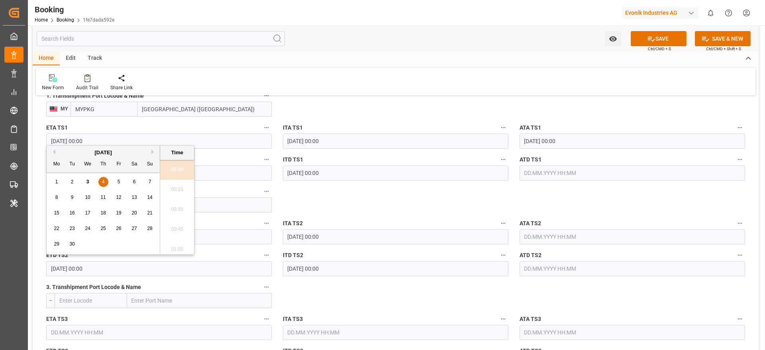
click at [57, 196] on span "8" at bounding box center [56, 197] width 3 height 6
type input "08.09.2025 00:00"
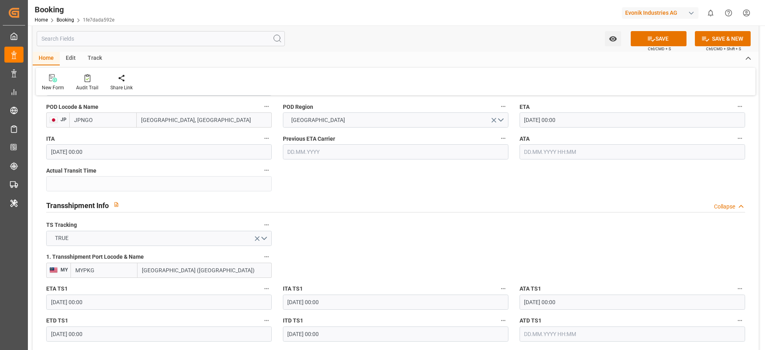
scroll to position [717, 0]
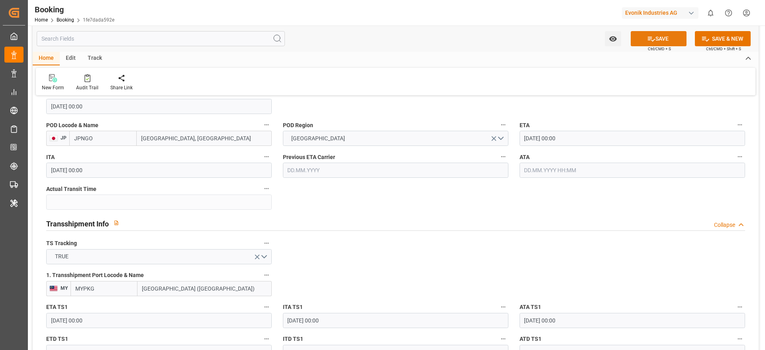
click at [654, 37] on button "SAVE" at bounding box center [659, 38] width 56 height 15
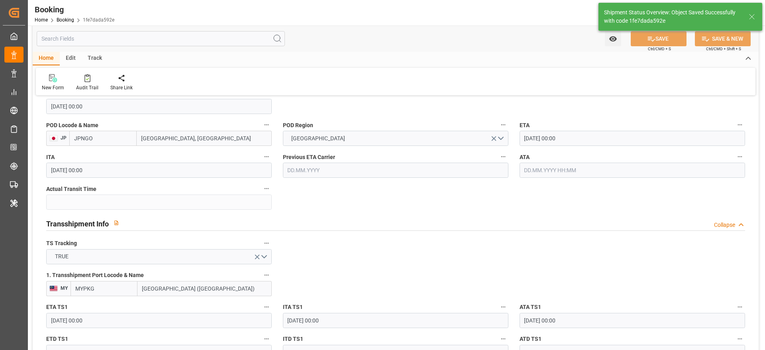
type textarea "Gagan Prakash"
type input "03.09.2025 09:22"
